Goal: Check status: Check status

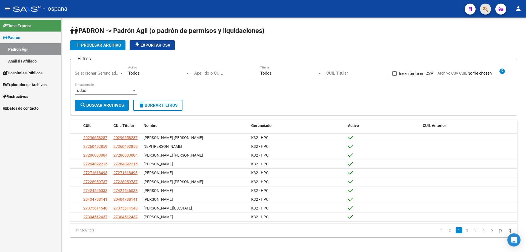
click at [485, 14] on span "button" at bounding box center [485, 9] width 5 height 11
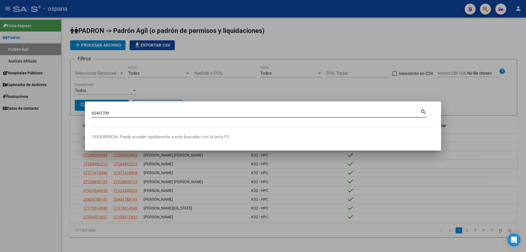
type input "93451709"
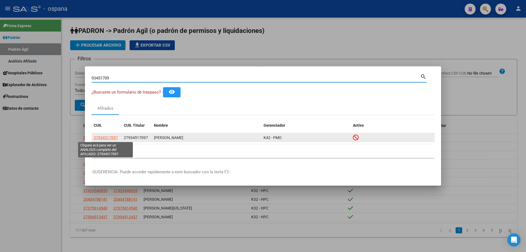
click at [106, 137] on span "27934517097" at bounding box center [106, 137] width 24 height 4
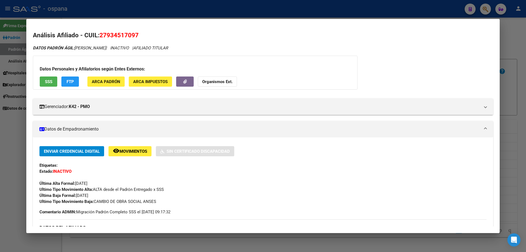
click at [526, 96] on div at bounding box center [263, 126] width 526 height 252
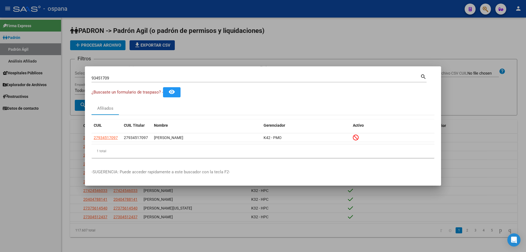
click at [127, 81] on div "93451709 Buscar (apellido, dni, cuil, nro traspaso, cuit, obra social)" at bounding box center [256, 78] width 329 height 8
click at [127, 80] on input "93451709" at bounding box center [256, 78] width 329 height 5
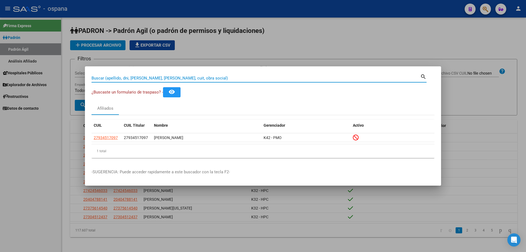
paste input "93694295"
type input "93694295"
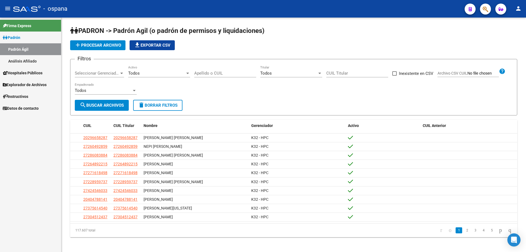
click at [481, 8] on button "button" at bounding box center [485, 9] width 11 height 11
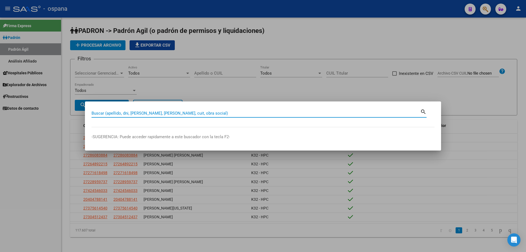
paste input "60779198"
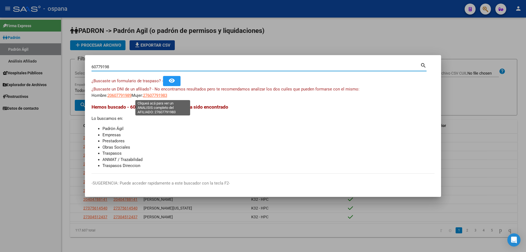
click at [162, 95] on span "27607791983" at bounding box center [155, 95] width 24 height 5
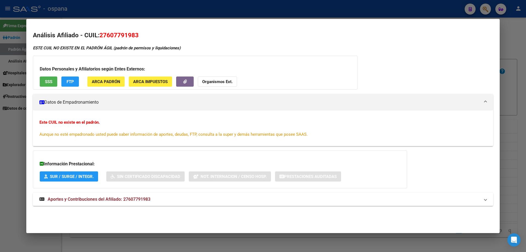
click at [53, 84] on button "SSS" at bounding box center [49, 81] width 18 height 10
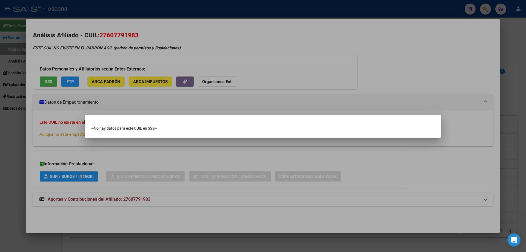
click at [526, 91] on div at bounding box center [263, 126] width 526 height 252
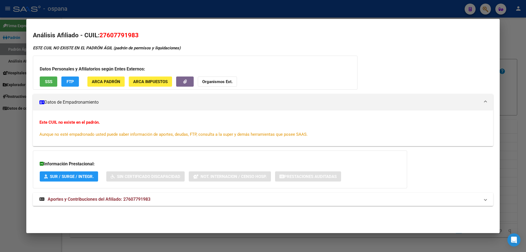
click at [526, 91] on div at bounding box center [263, 126] width 526 height 252
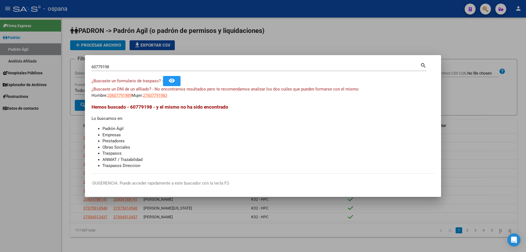
click at [133, 66] on input "60779198" at bounding box center [256, 66] width 329 height 5
type input "93456448"
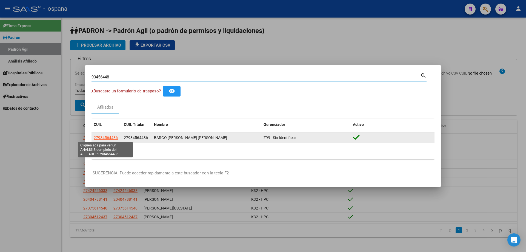
click at [113, 137] on span "27934564486" at bounding box center [106, 137] width 24 height 4
type textarea "27934564486"
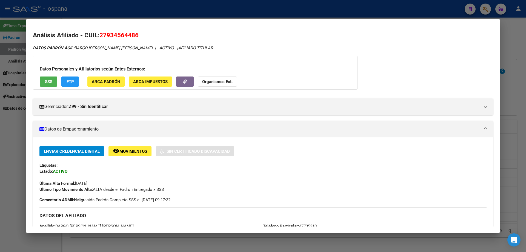
click at [50, 80] on span "SSS" at bounding box center [48, 81] width 7 height 5
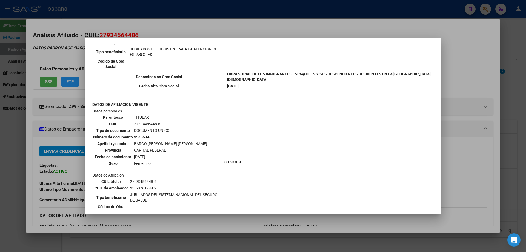
scroll to position [27, 0]
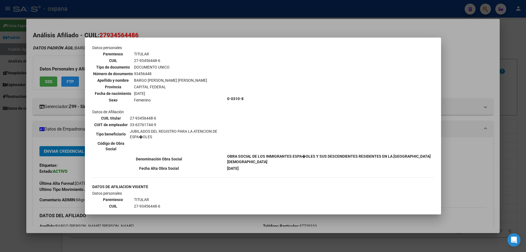
click at [139, 119] on td "27-93456448-6" at bounding box center [178, 118] width 96 height 6
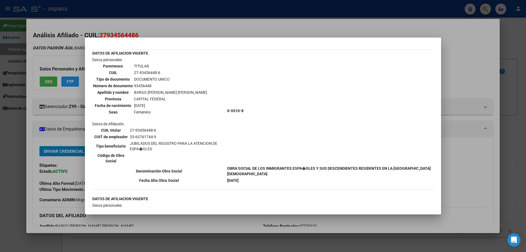
scroll to position [180, 0]
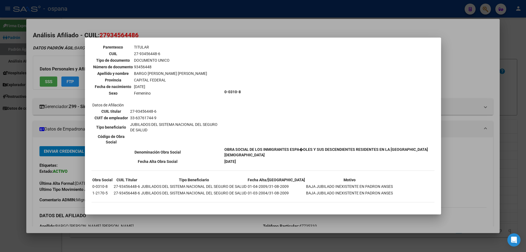
click at [170, 115] on td "33-63761744-9" at bounding box center [176, 118] width 93 height 6
drag, startPoint x: 104, startPoint y: 184, endPoint x: 347, endPoint y: 184, distance: 243.0
click at [347, 184] on tr "0-0310-8 27-93456448-6 JUBILADOS DEL SISTEMA NACIONAL DEL SEGURO DE SALUD 01-04…" at bounding box center [242, 186] width 301 height 6
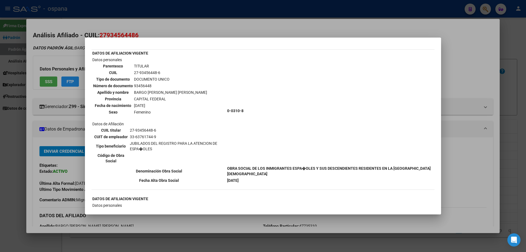
scroll to position [0, 0]
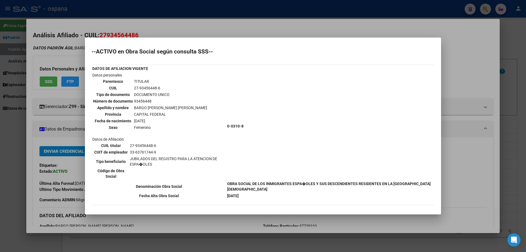
click at [112, 52] on h2 "--ACTIVO en Obra Social según consulta SSS--" at bounding box center [263, 51] width 343 height 5
click at [139, 61] on div "--ACTIVO en Obra Social según consulta SSS-- DATOS DE AFILIACION VIGENTE Datos …" at bounding box center [263, 218] width 343 height 338
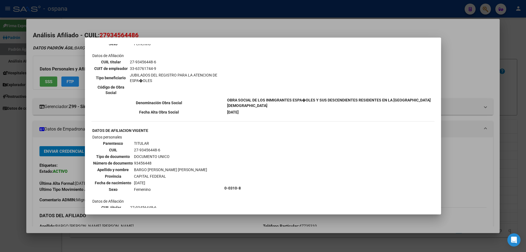
scroll to position [110, 0]
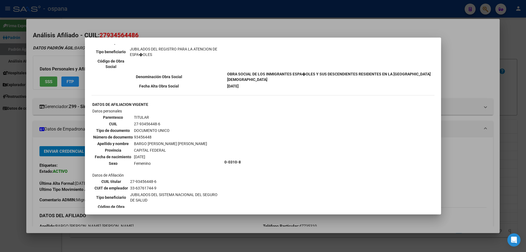
drag, startPoint x: 130, startPoint y: 70, endPoint x: 161, endPoint y: 133, distance: 70.0
click at [161, 133] on div "--ACTIVO en Obra Social según consulta SSS-- DATOS DE AFILIACION VIGENTE Datos …" at bounding box center [263, 108] width 343 height 338
click at [156, 116] on td "TITULAR" at bounding box center [171, 117] width 74 height 6
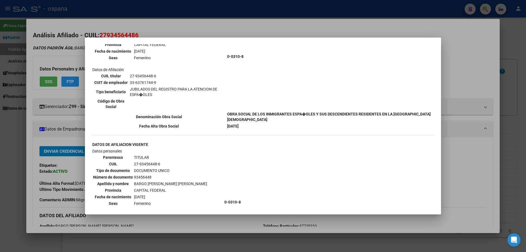
scroll to position [0, 0]
